Goal: Task Accomplishment & Management: Manage account settings

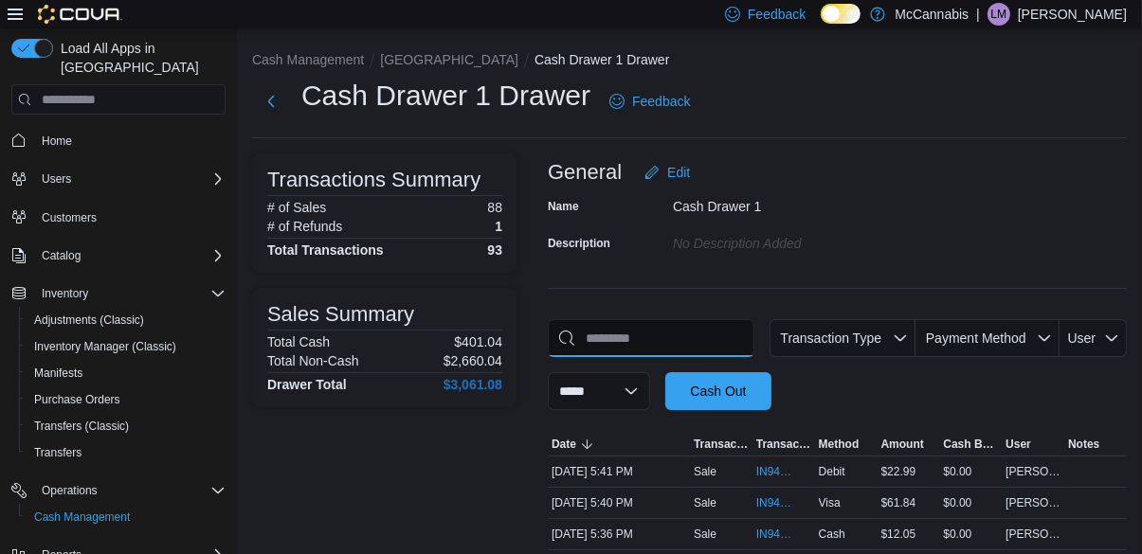
click at [667, 348] on input "This is a search bar. As you type, the results lower in the page will automatic…" at bounding box center [651, 338] width 207 height 38
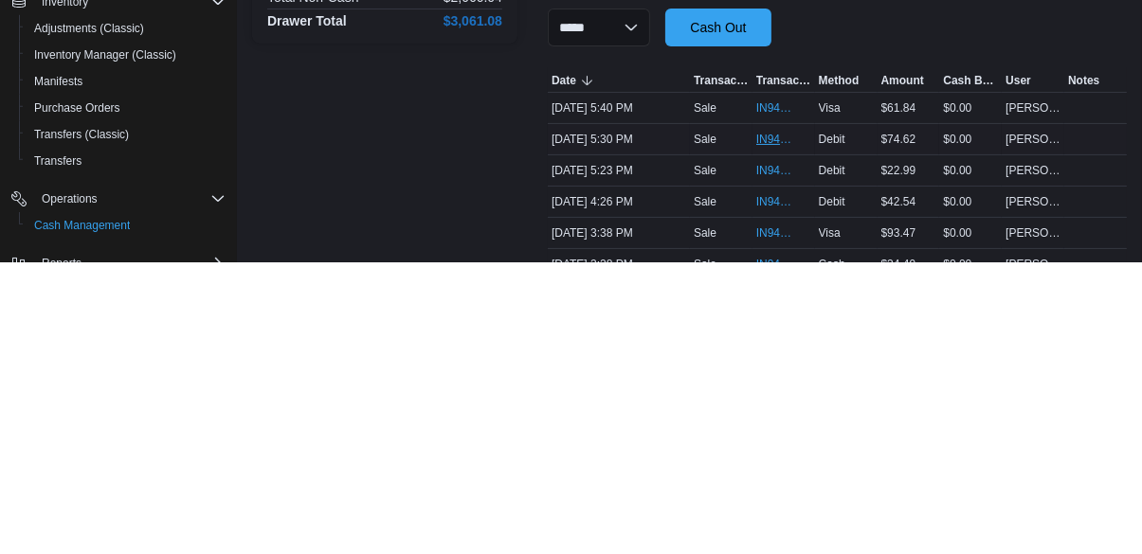
type input "**"
click at [791, 432] on span "IN94RX-480674" at bounding box center [783, 431] width 55 height 23
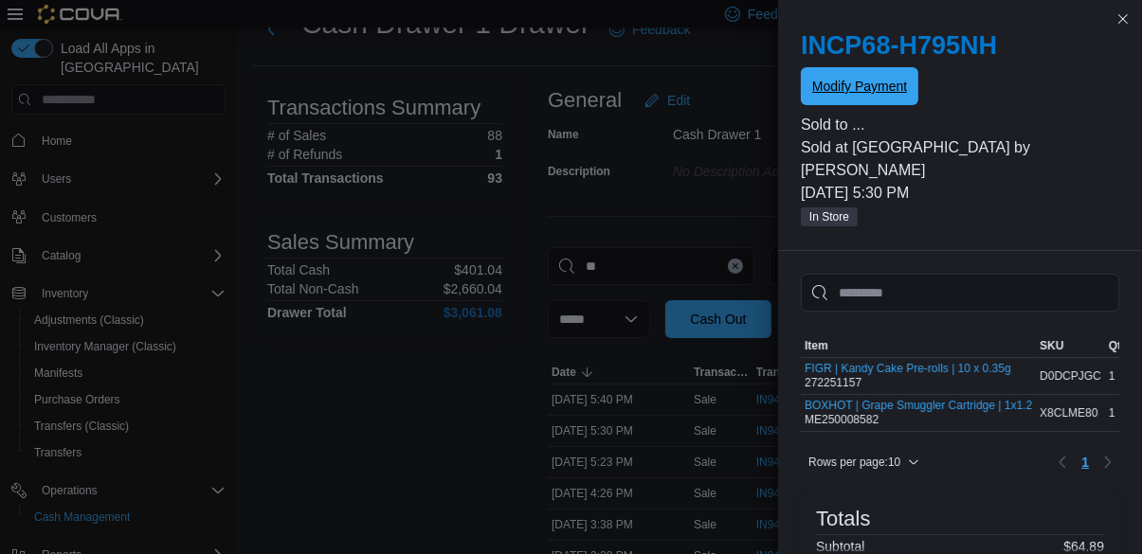
click at [890, 83] on span "Modify Payment" at bounding box center [859, 86] width 95 height 19
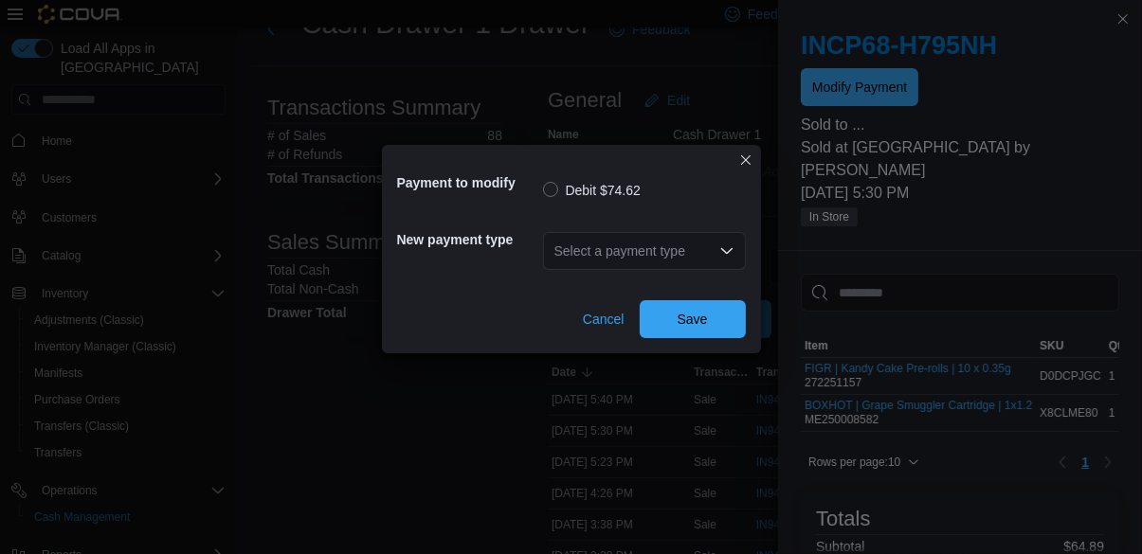
click at [688, 252] on div "Select a payment type" at bounding box center [644, 251] width 203 height 38
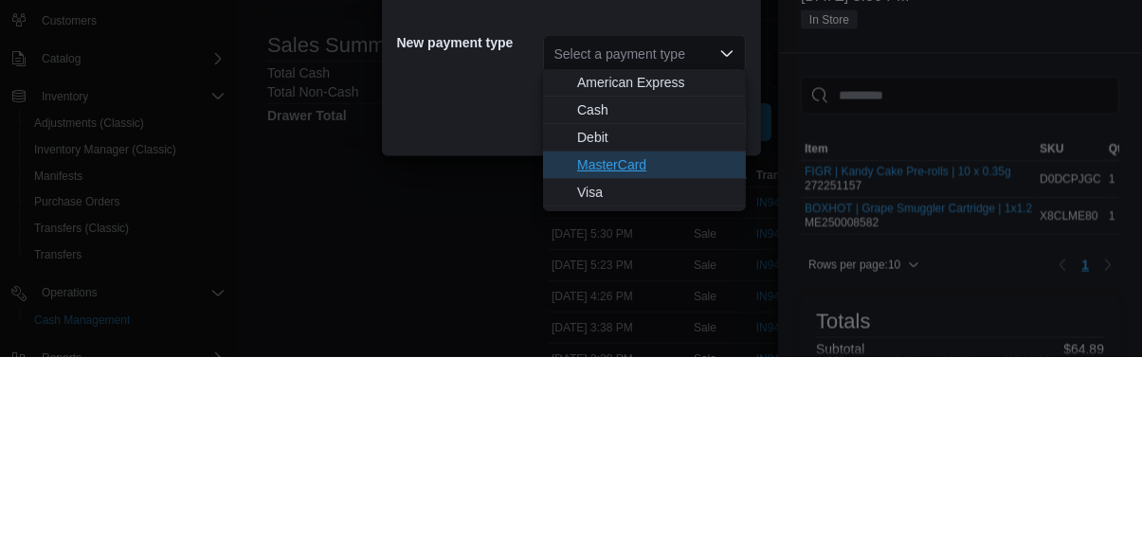
click at [682, 362] on span "MasterCard" at bounding box center [655, 361] width 157 height 19
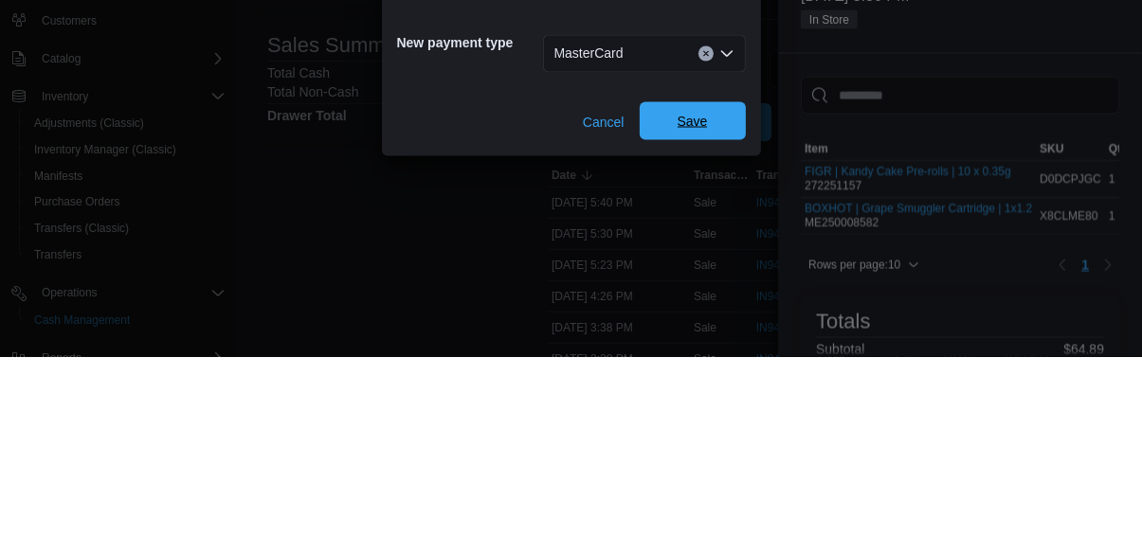
click at [706, 306] on span "Save" at bounding box center [692, 318] width 83 height 38
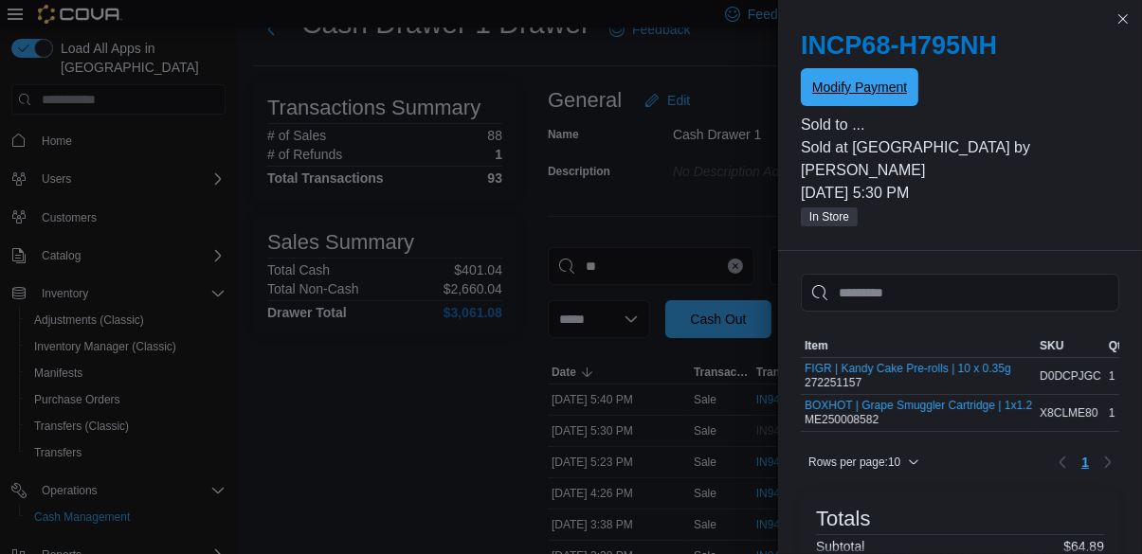
scroll to position [0, 0]
click at [1126, 11] on button "Close this dialog" at bounding box center [1122, 18] width 23 height 23
click at [441, 432] on div "Transactions Summary # of Sales 88 # of Refunds 1 Total Transactions 93 Sales S…" at bounding box center [384, 540] width 265 height 918
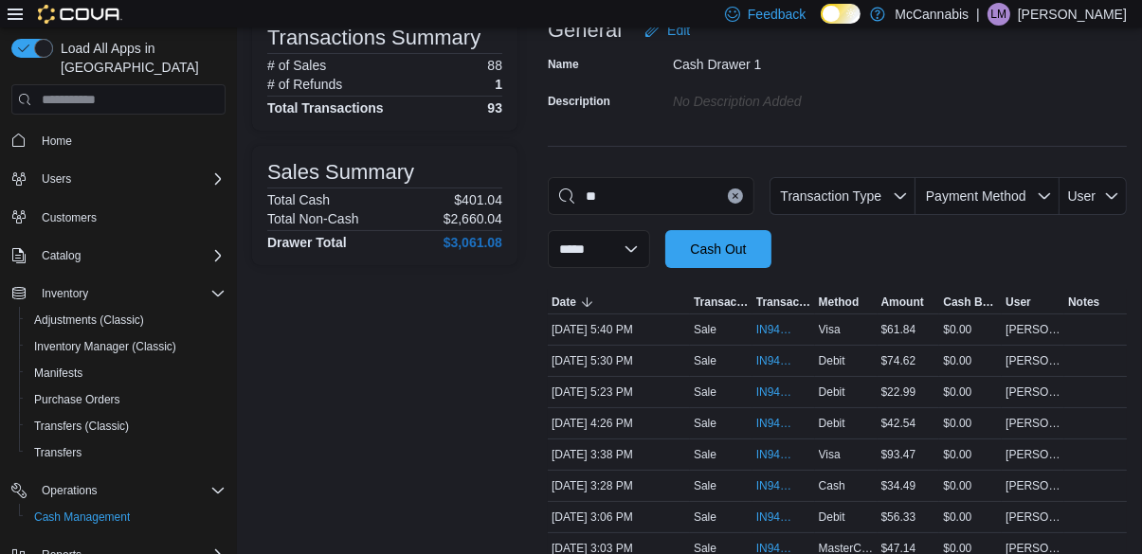
scroll to position [142, 0]
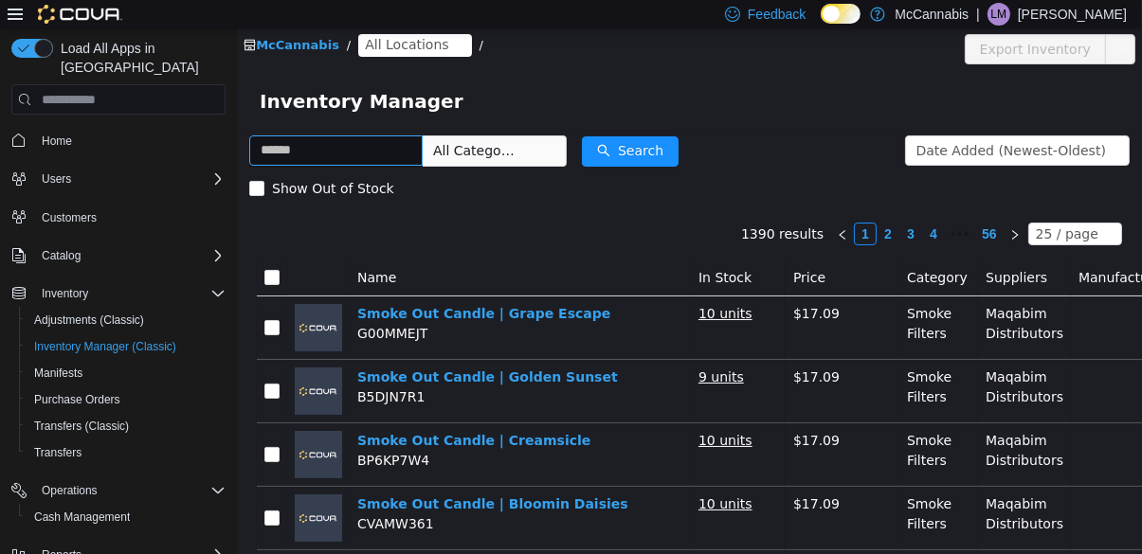
click at [364, 149] on input "text" at bounding box center [334, 150] width 173 height 30
type input "**********"
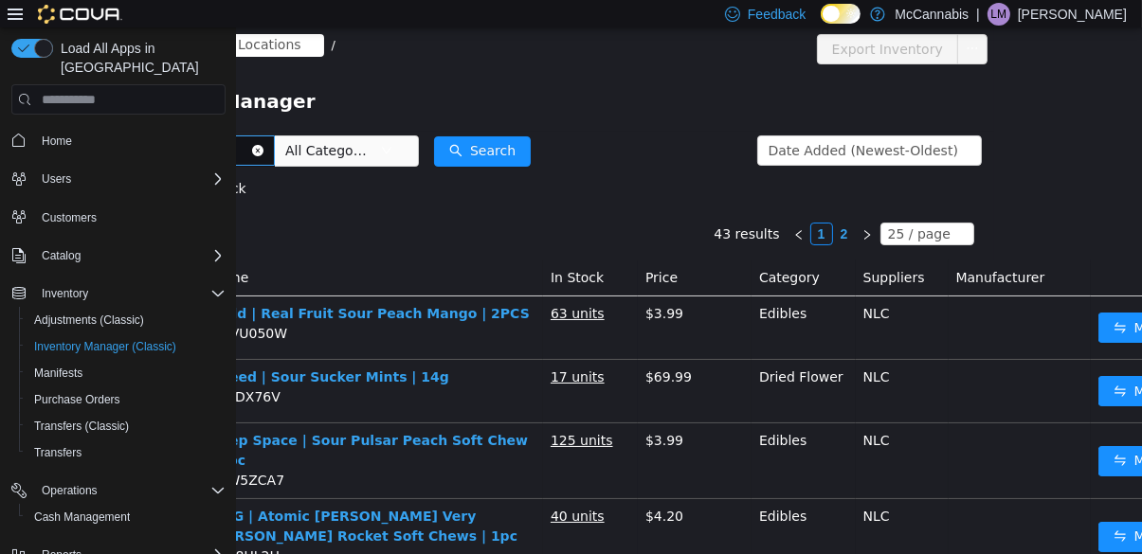
scroll to position [0, 211]
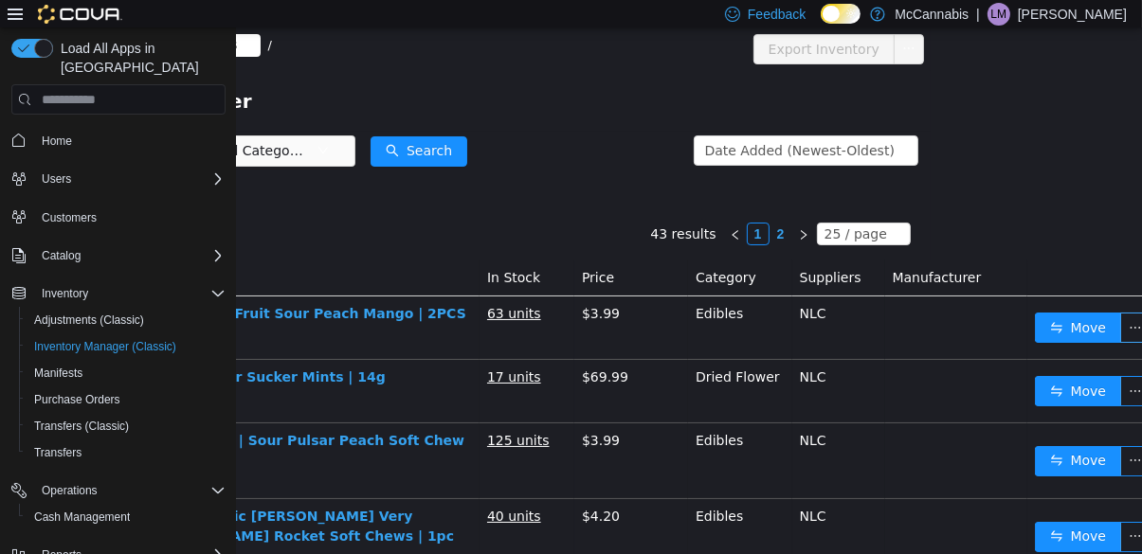
click at [1126, 328] on button "button" at bounding box center [1134, 328] width 30 height 30
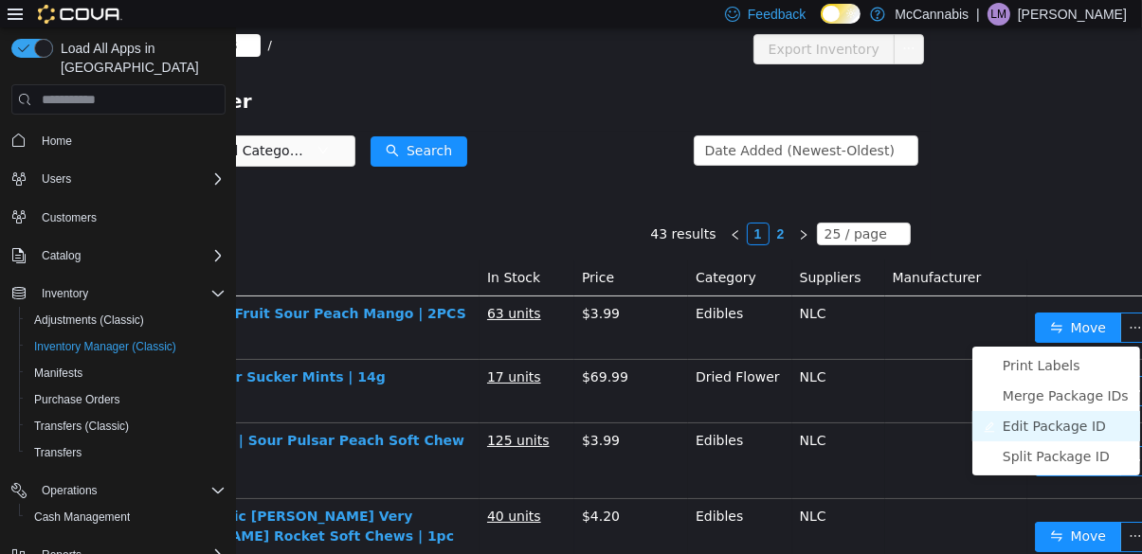
click at [1077, 425] on li "Edit Package ID" at bounding box center [1055, 426] width 168 height 30
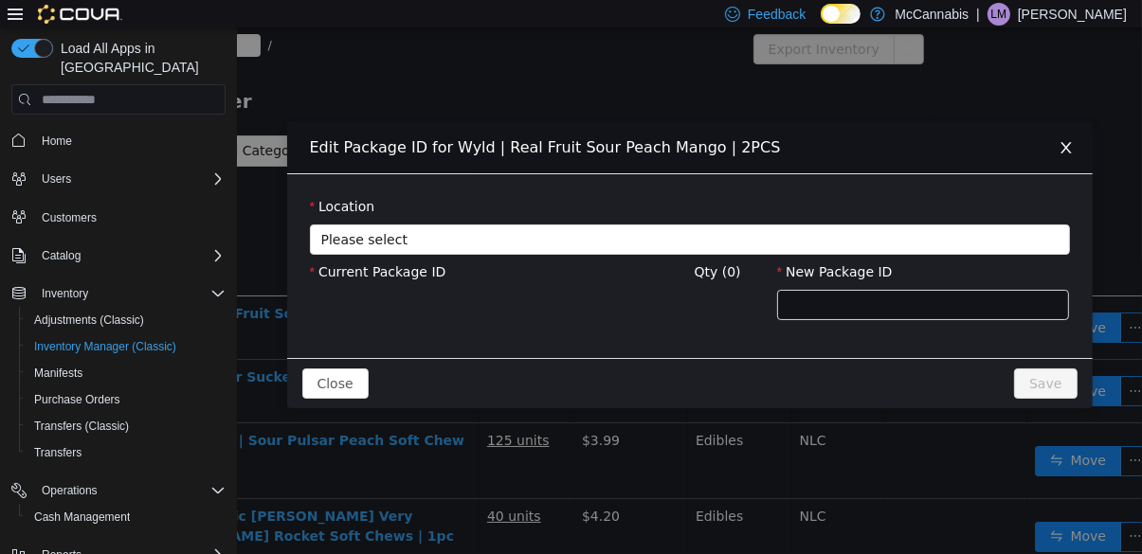
click at [920, 184] on div "Location Please select Current Package ID Qty (0) New Package ID" at bounding box center [688, 266] width 805 height 184
click at [936, 237] on span "Please select" at bounding box center [678, 239] width 716 height 19
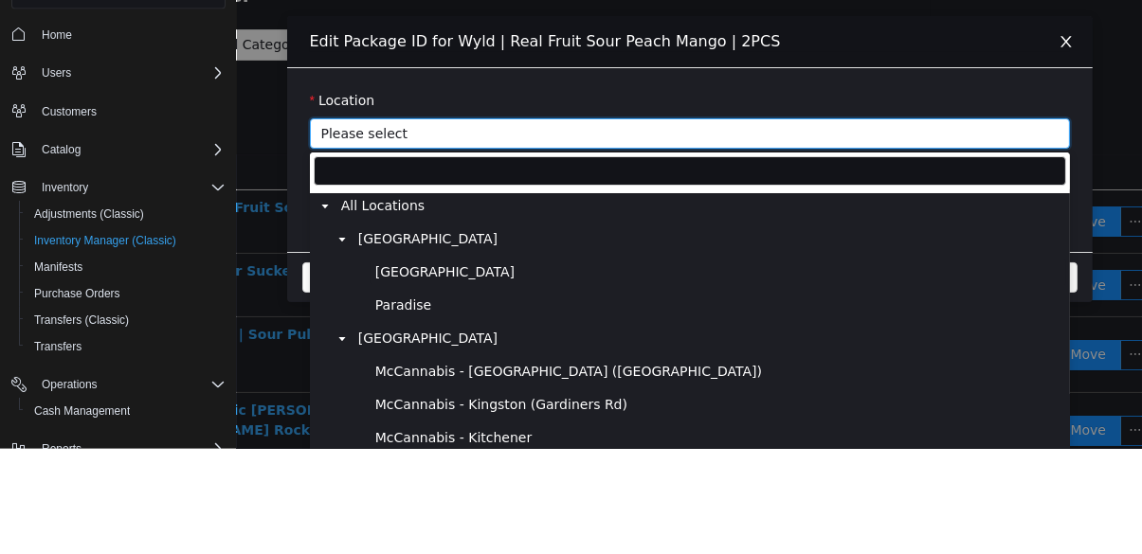
click at [676, 278] on span "[GEOGRAPHIC_DATA]" at bounding box center [716, 274] width 695 height 26
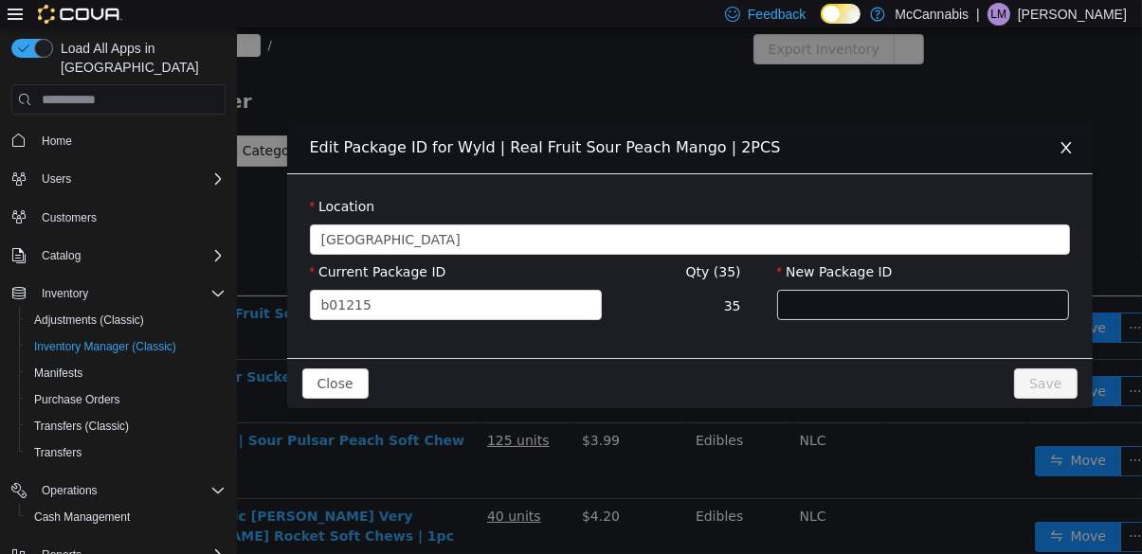
scroll to position [89, 0]
click at [894, 307] on input "New Package ID" at bounding box center [922, 305] width 293 height 30
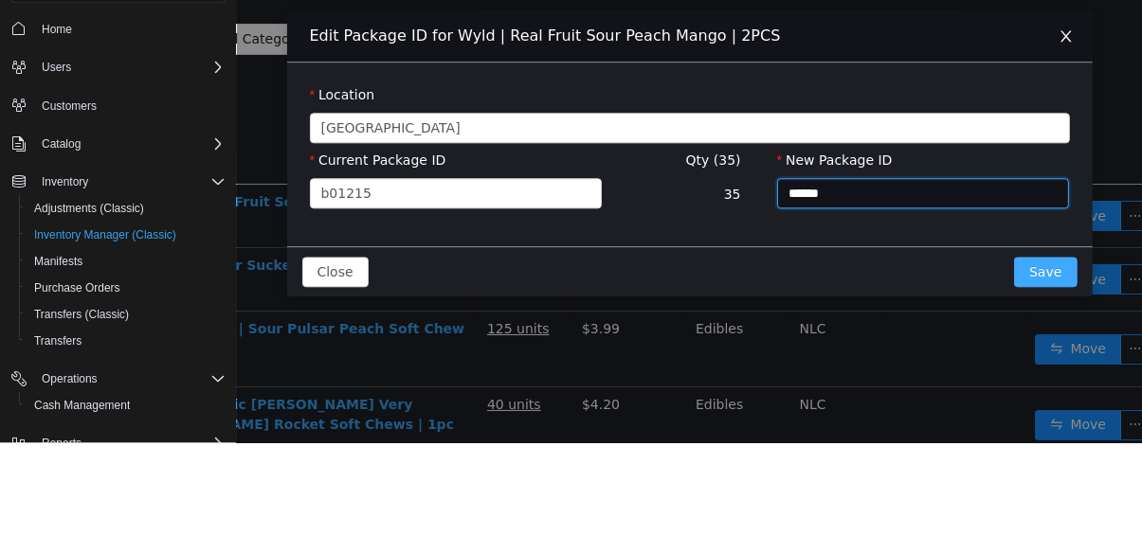
type input "******"
click at [1043, 263] on button "Save" at bounding box center [1044, 273] width 63 height 30
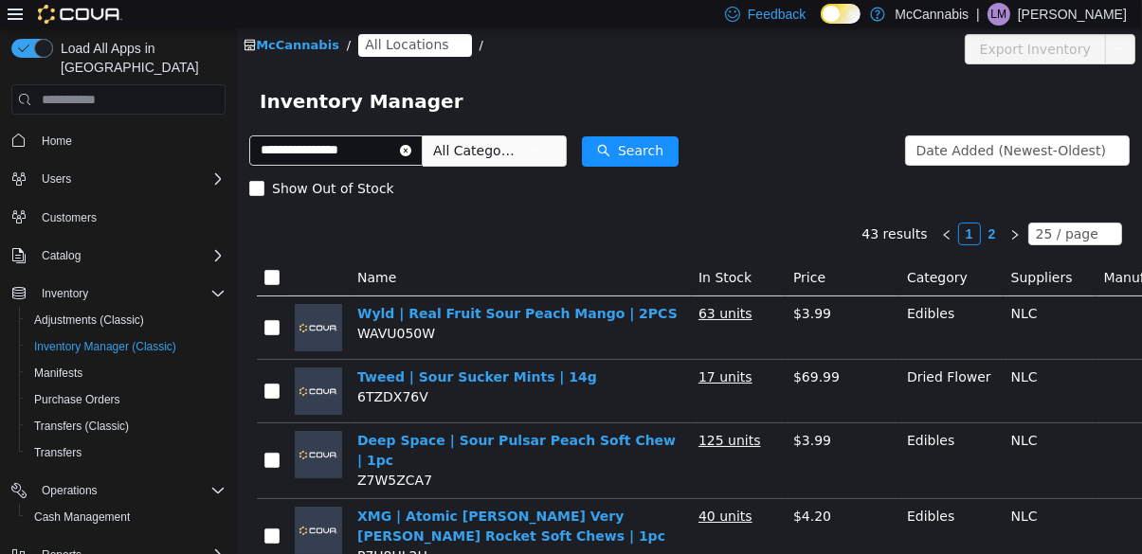
scroll to position [0, 211]
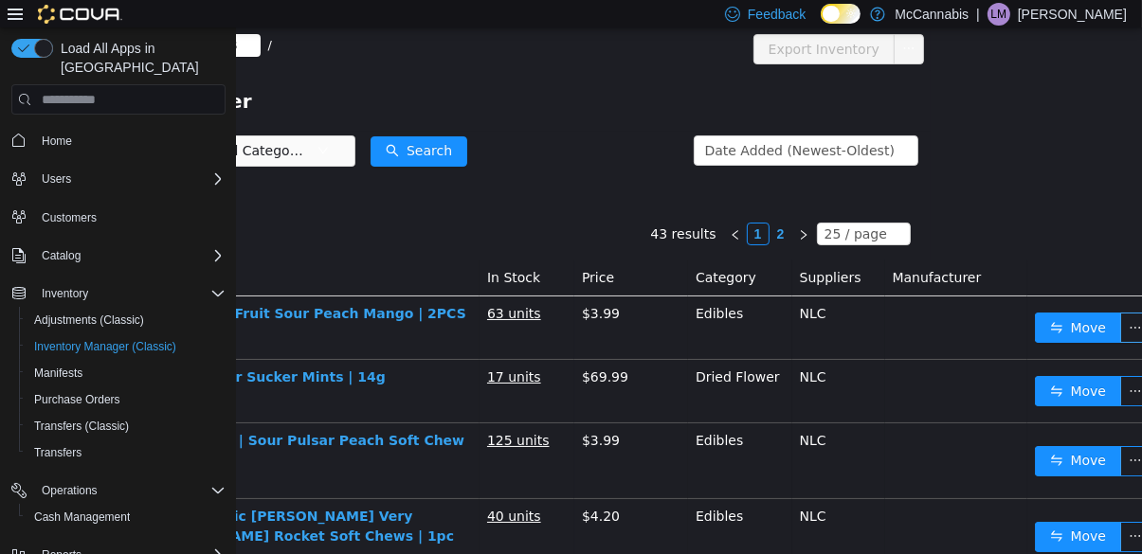
click at [1119, 333] on button "button" at bounding box center [1134, 328] width 30 height 30
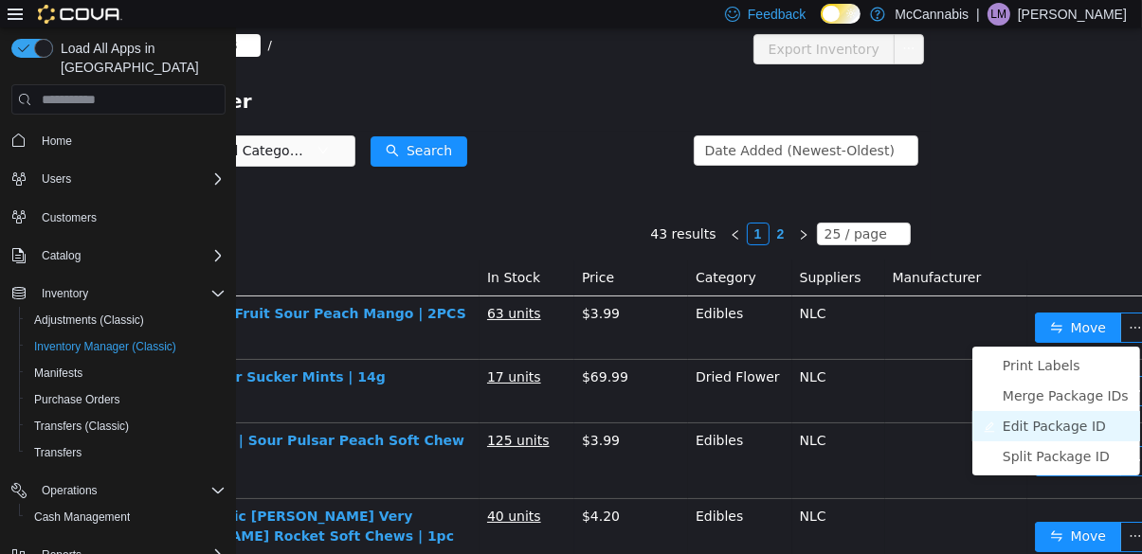
click at [1063, 425] on li "Edit Package ID" at bounding box center [1055, 426] width 168 height 30
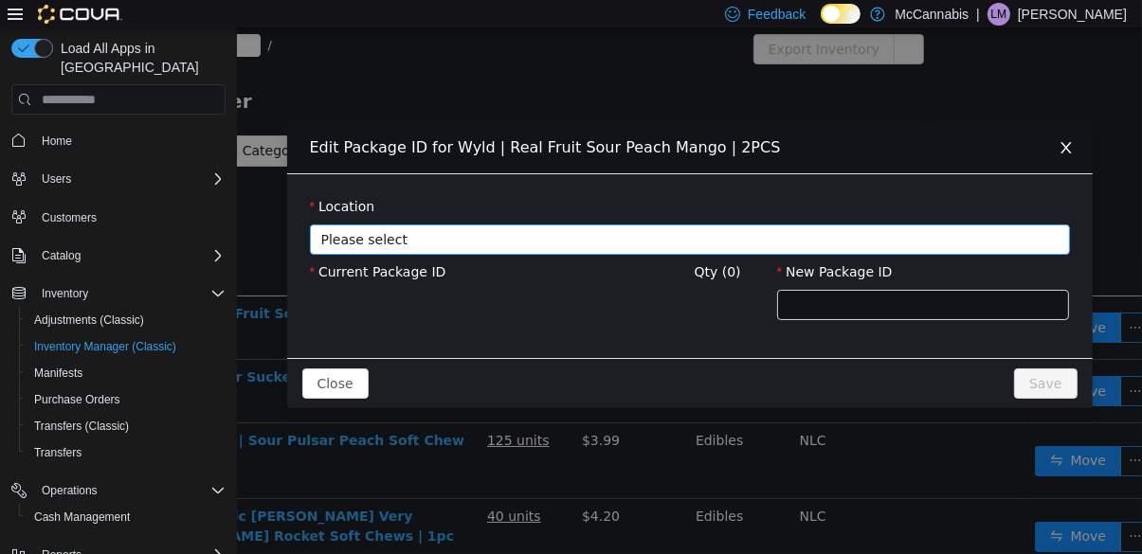
click at [973, 228] on span "Please select" at bounding box center [682, 239] width 725 height 28
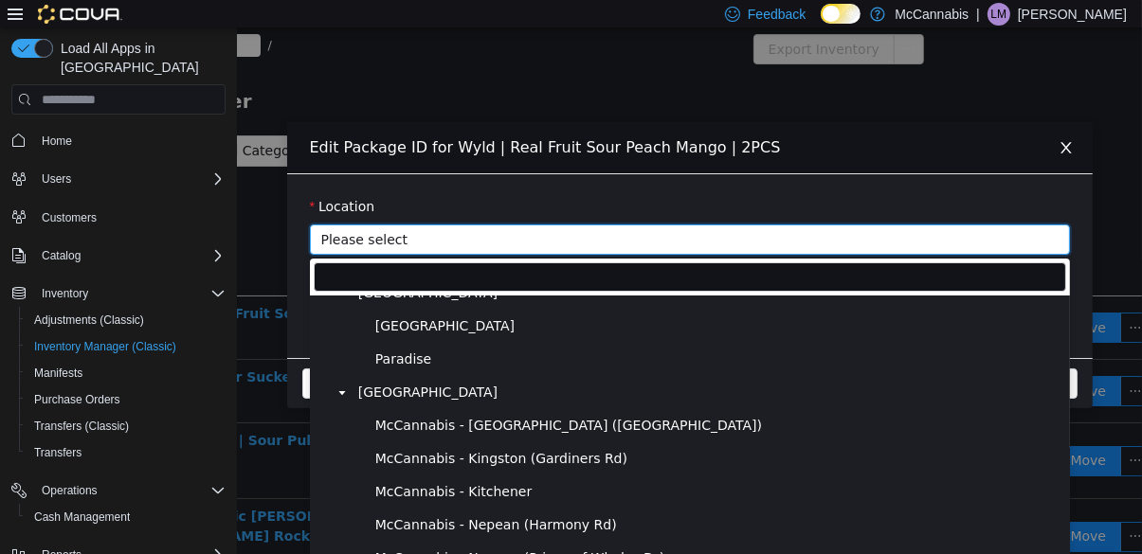
scroll to position [0, 0]
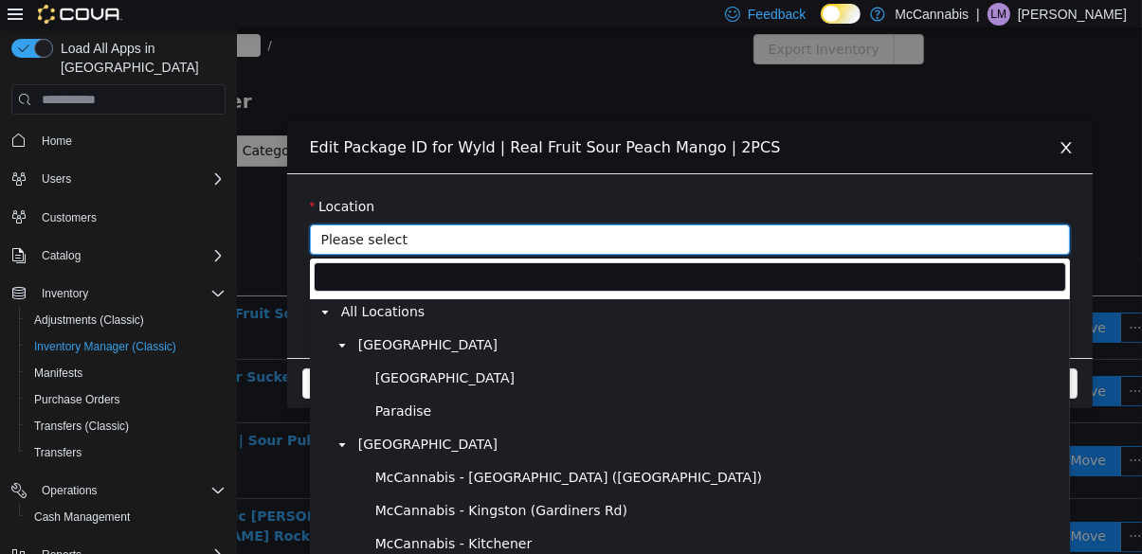
click at [587, 369] on span "[GEOGRAPHIC_DATA]" at bounding box center [716, 379] width 695 height 26
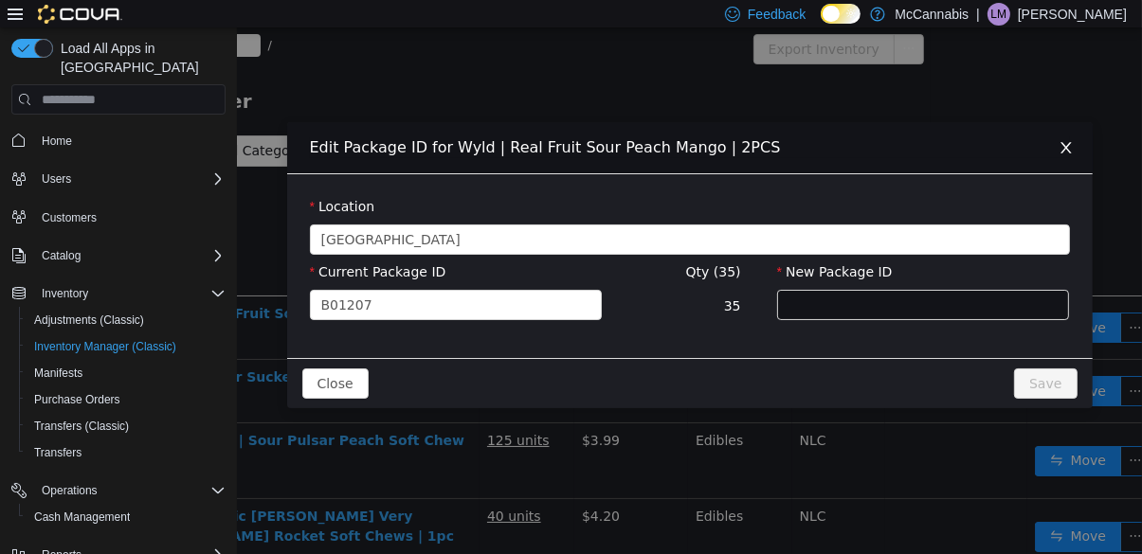
click at [948, 409] on div "Edit Package ID for Wyld | Real Fruit Sour Peach Mango | 2PCS Location Deer Lak…" at bounding box center [688, 290] width 905 height 527
